Goal: Information Seeking & Learning: Learn about a topic

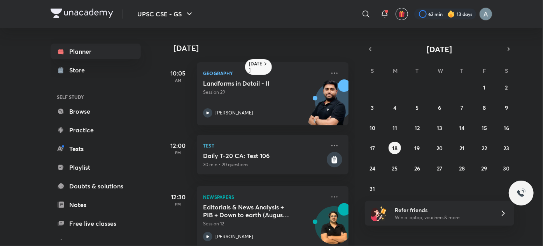
scroll to position [27, 0]
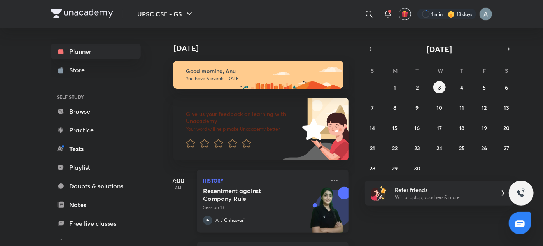
click at [224, 188] on h5 "Resentment against Company Rule" at bounding box center [251, 195] width 97 height 16
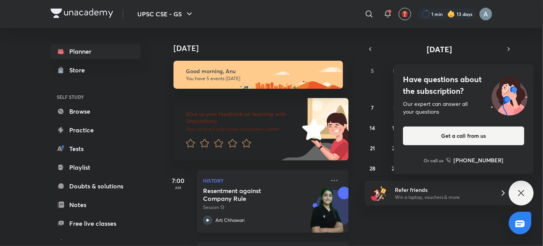
click at [240, 204] on p "Session 13" at bounding box center [264, 207] width 122 height 7
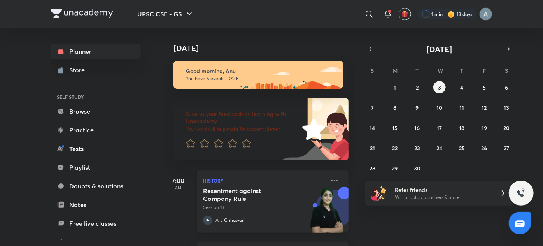
click at [223, 199] on h5 "Resentment against Company Rule" at bounding box center [251, 195] width 97 height 16
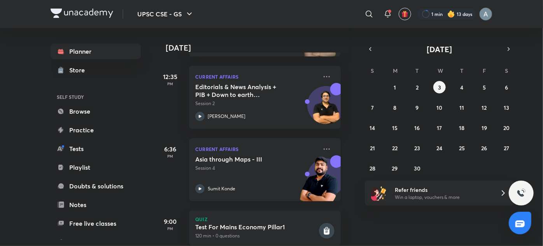
scroll to position [175, 8]
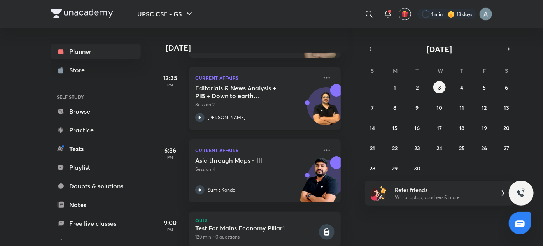
click at [221, 107] on p "Session 2" at bounding box center [256, 104] width 122 height 7
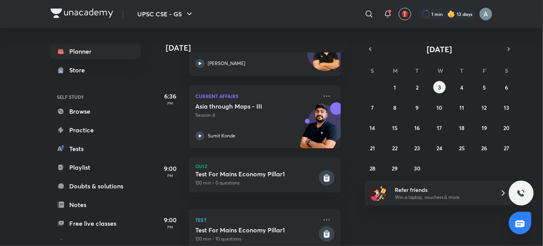
click at [213, 117] on p "Session 4" at bounding box center [256, 115] width 122 height 7
click at [415, 91] on button "2" at bounding box center [417, 87] width 12 height 12
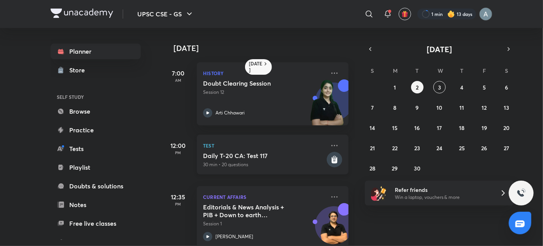
scroll to position [87, 0]
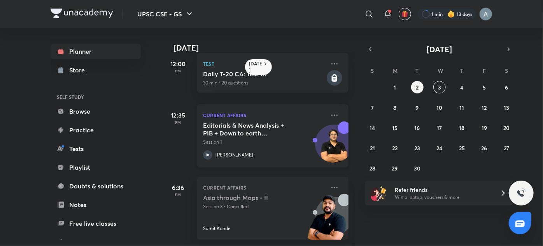
click at [267, 150] on div "[PERSON_NAME]" at bounding box center [264, 154] width 122 height 9
click at [393, 86] on button "1" at bounding box center [395, 87] width 12 height 12
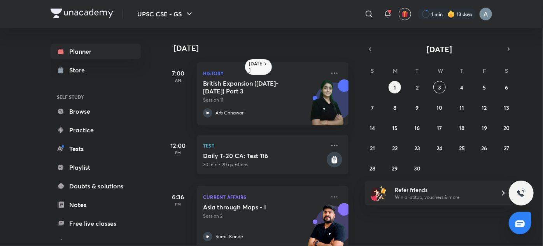
scroll to position [110, 0]
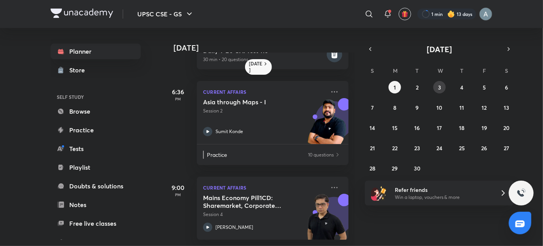
click at [440, 88] on abbr "3" at bounding box center [439, 87] width 3 height 7
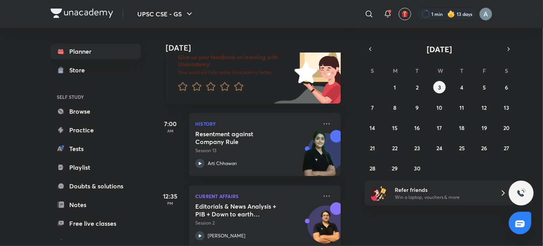
scroll to position [58, 8]
click at [246, 134] on h5 "Resentment against Company Rule" at bounding box center [243, 137] width 97 height 16
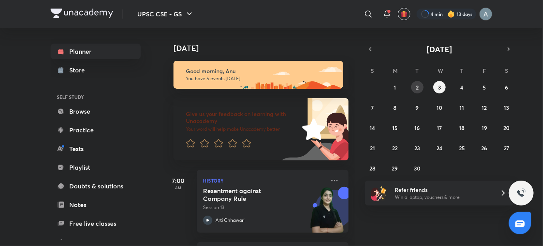
click at [416, 85] on abbr "2" at bounding box center [417, 87] width 3 height 7
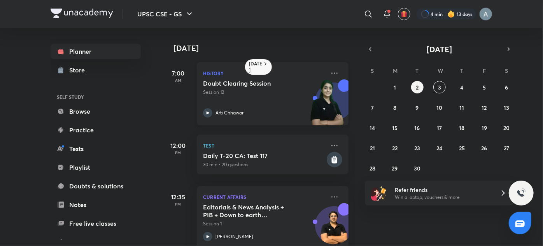
click at [293, 91] on p "Session 12" at bounding box center [264, 92] width 122 height 7
